Goal: Task Accomplishment & Management: Manage account settings

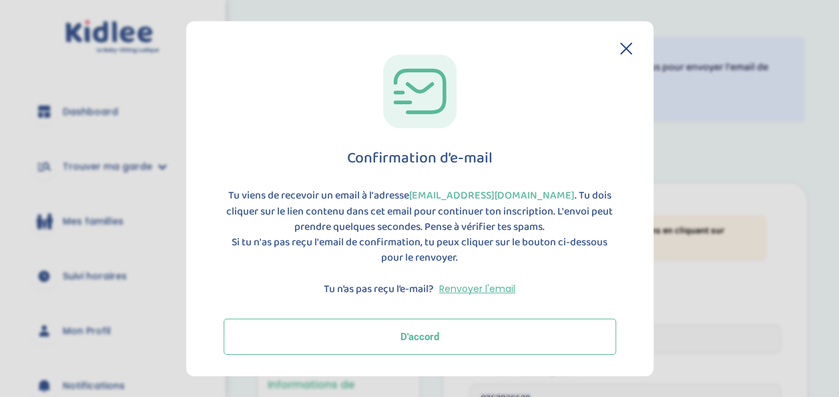
click at [451, 333] on button "D'accord" at bounding box center [420, 336] width 393 height 36
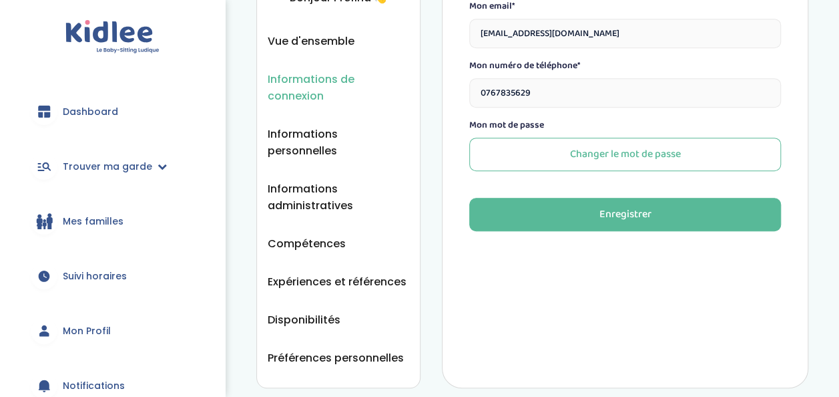
scroll to position [359, 0]
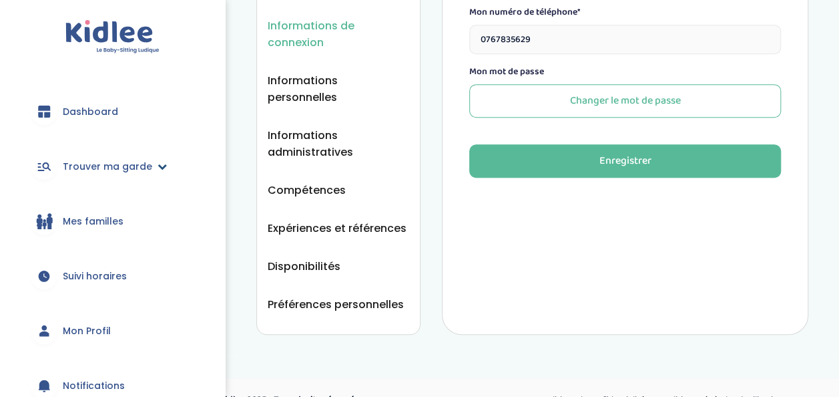
click at [146, 161] on span "Trouver ma garde" at bounding box center [107, 167] width 89 height 14
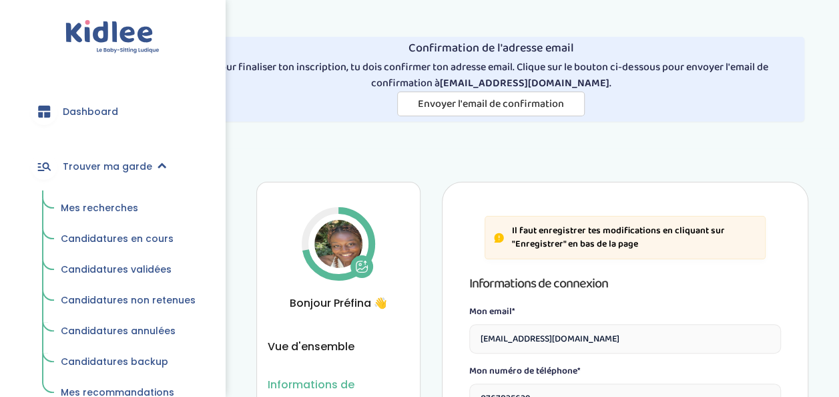
click at [114, 222] on ul "Mes recherches Candidatures en cours Candidatures validées Candidatures non ret…" at bounding box center [112, 297] width 185 height 215
click at [130, 198] on link "Mes recherches" at bounding box center [128, 208] width 154 height 25
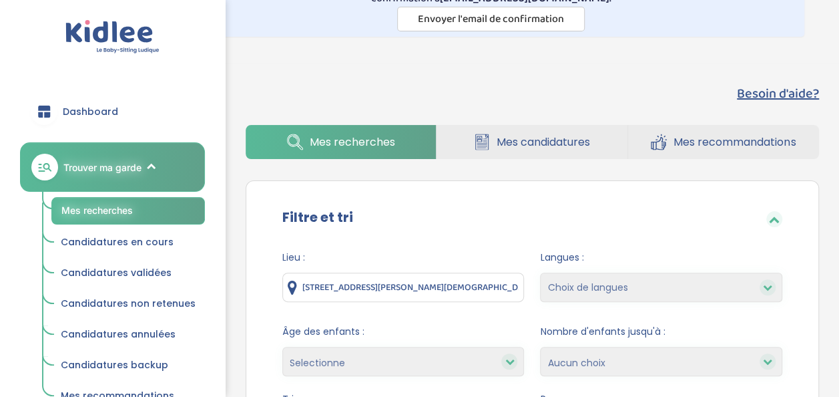
scroll to position [82, 0]
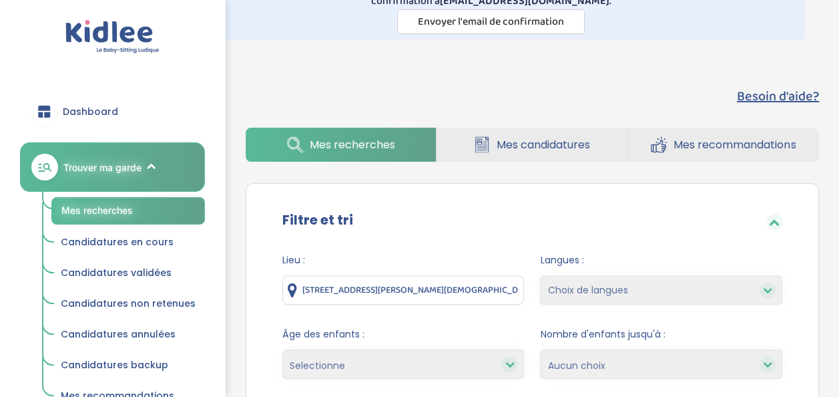
click at [525, 146] on span "Mes candidatures" at bounding box center [543, 144] width 93 height 17
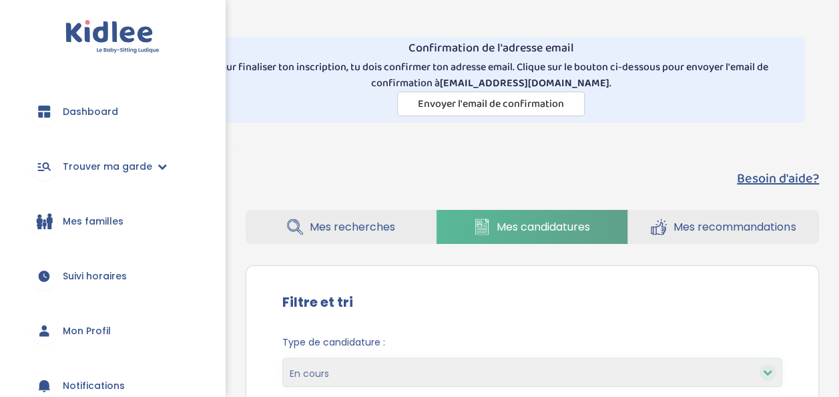
click at [381, 226] on span "Mes recherches" at bounding box center [352, 226] width 85 height 17
